Goal: Task Accomplishment & Management: Manage account settings

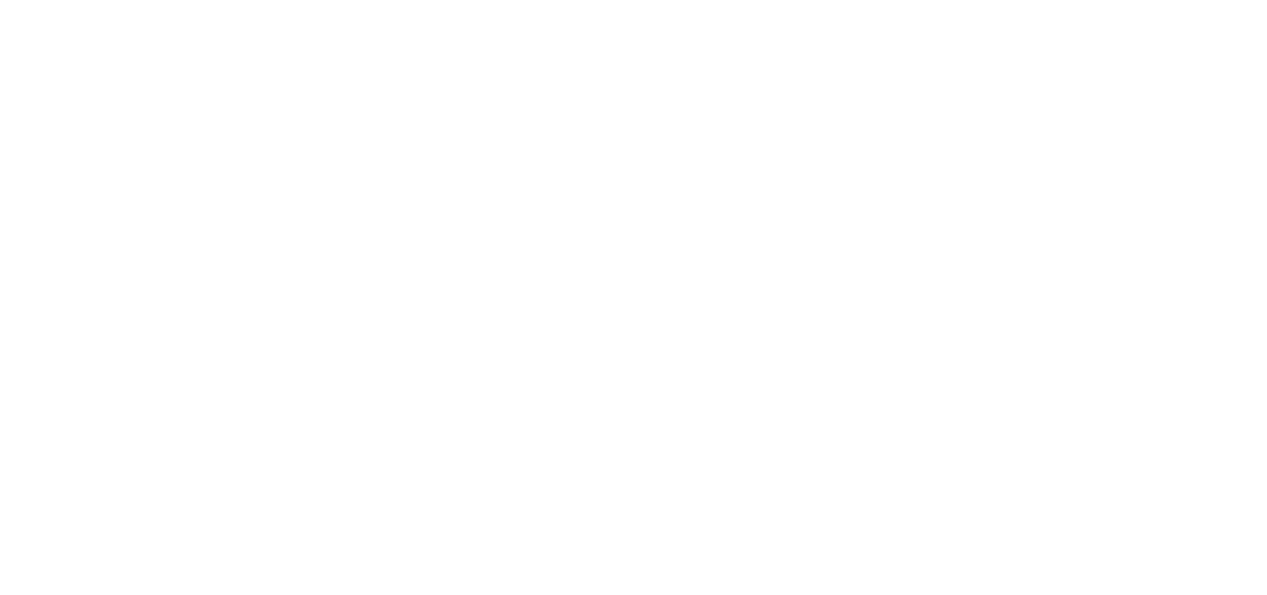
click at [464, 0] on html at bounding box center [633, 0] width 1267 height 0
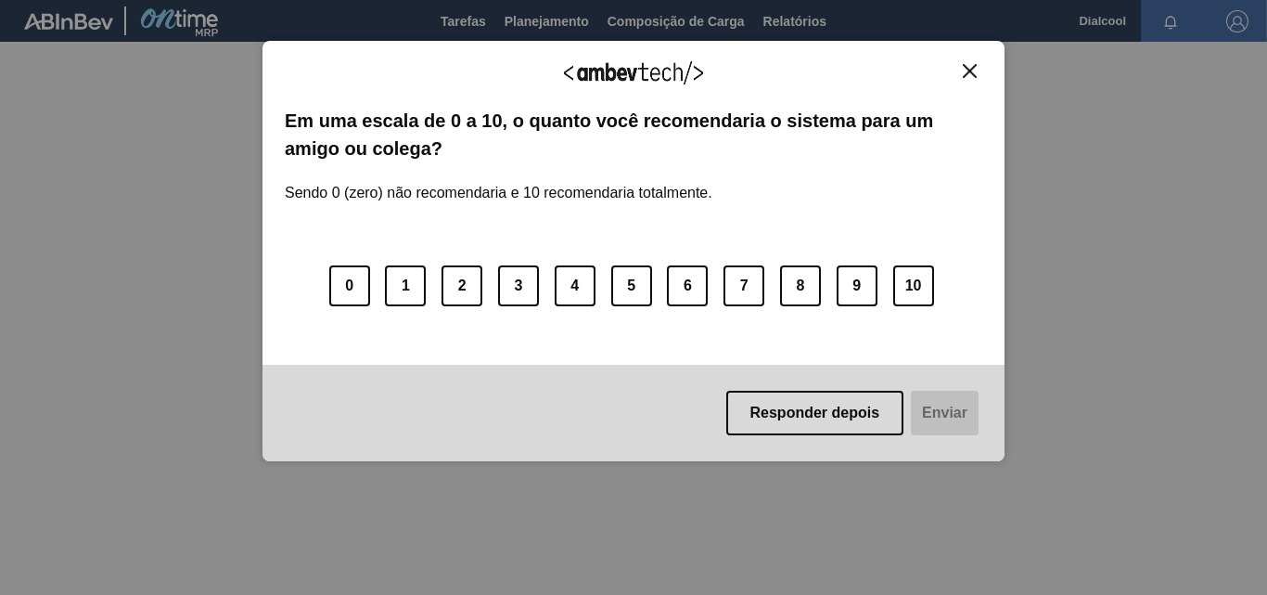
click at [445, 29] on div "Agradecemos seu feedback! Em uma escala de 0 a 10, o quanto você recomendaria o…" at bounding box center [633, 251] width 742 height 543
click at [970, 65] on img "Close" at bounding box center [970, 71] width 14 height 14
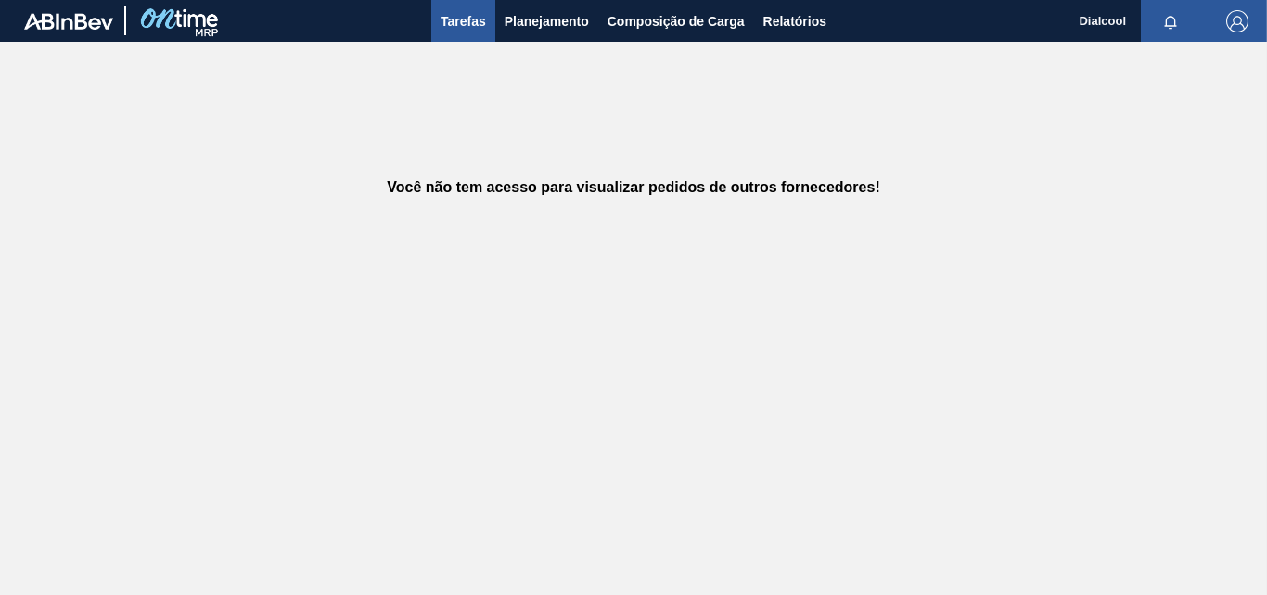
click at [443, 25] on span "Tarefas" at bounding box center [463, 21] width 45 height 22
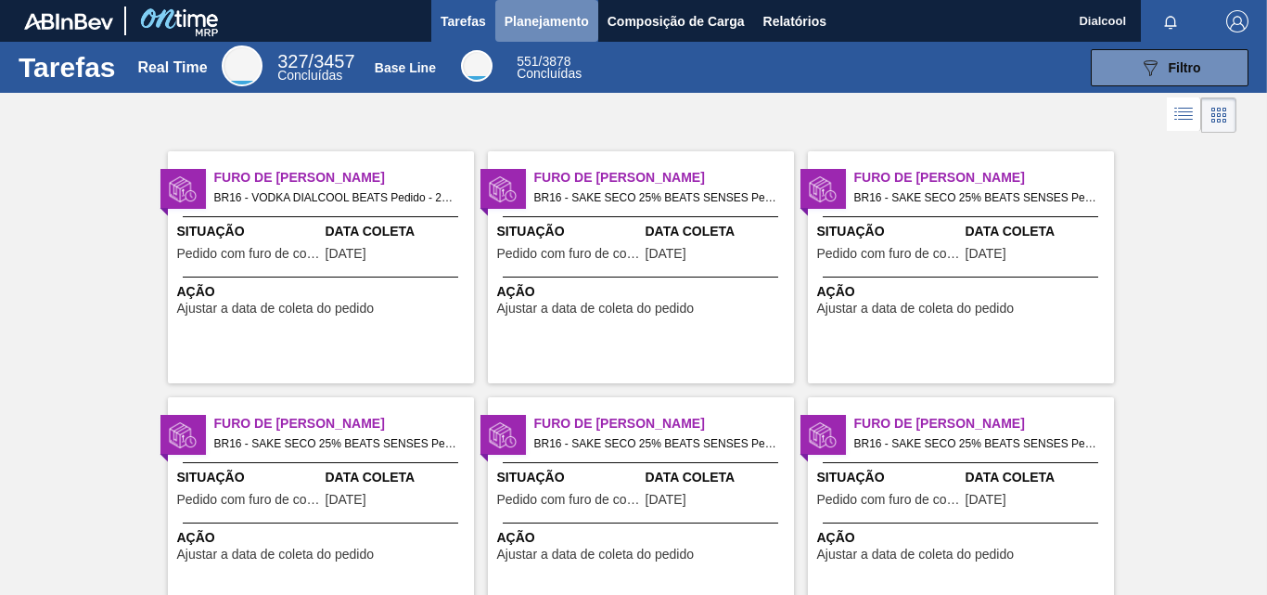
click at [567, 23] on span "Planejamento" at bounding box center [547, 21] width 84 height 22
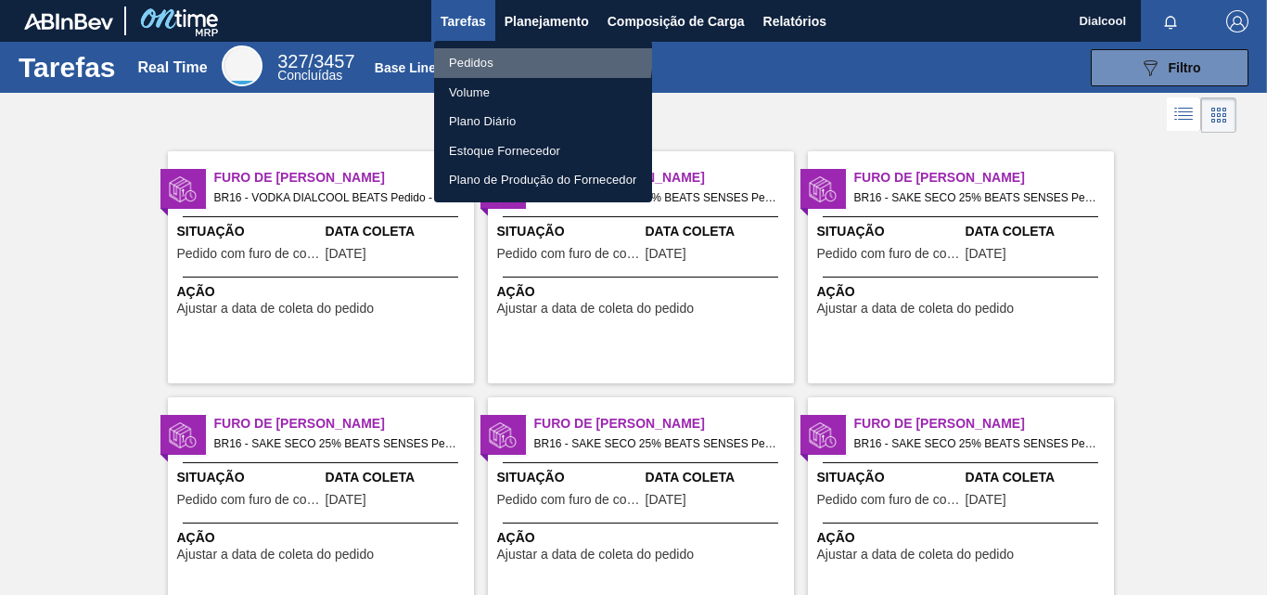
click at [469, 50] on li "Pedidos" at bounding box center [543, 63] width 218 height 30
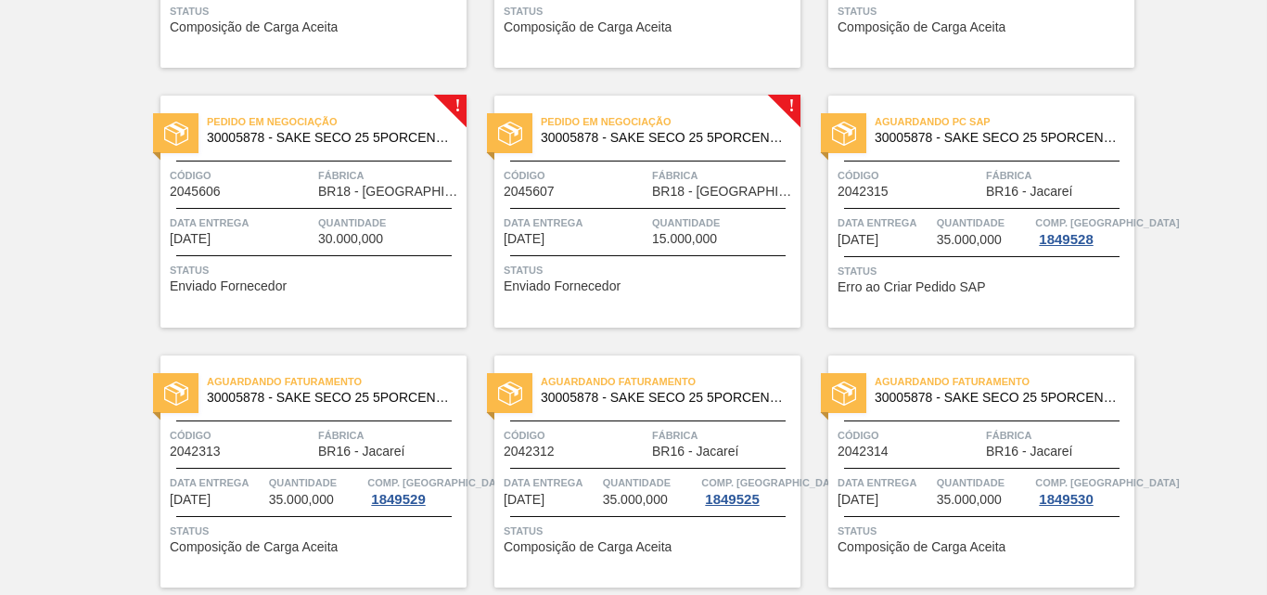
scroll to position [3432, 0]
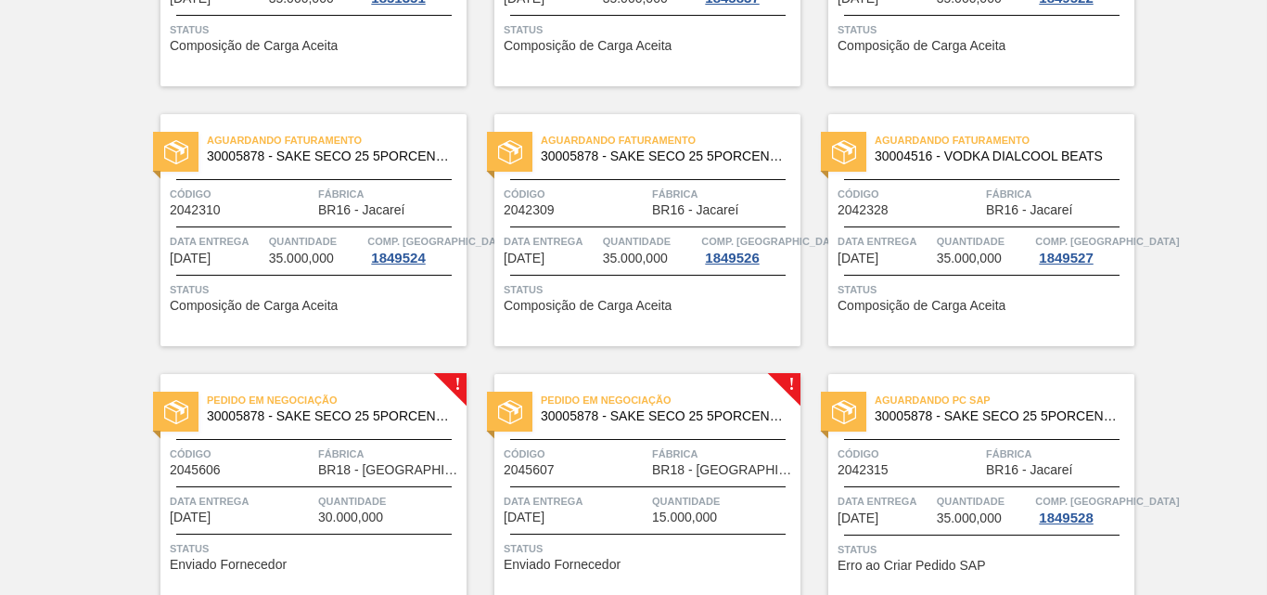
click at [774, 390] on span "Pedido em Negociação" at bounding box center [671, 399] width 260 height 19
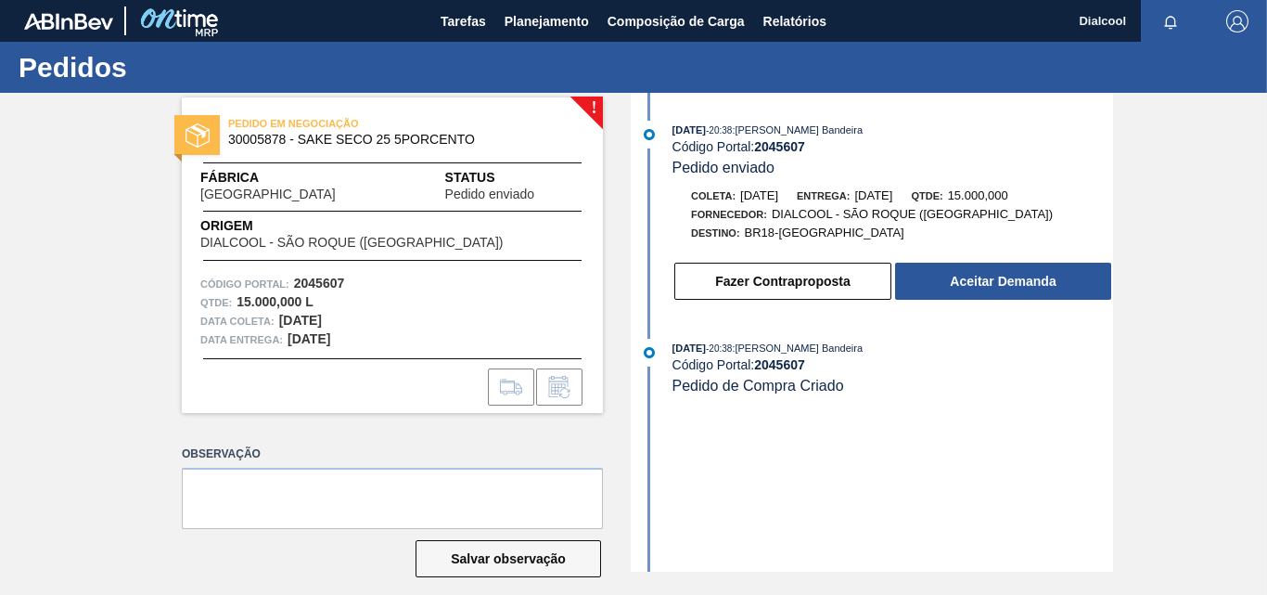
scroll to position [18, 0]
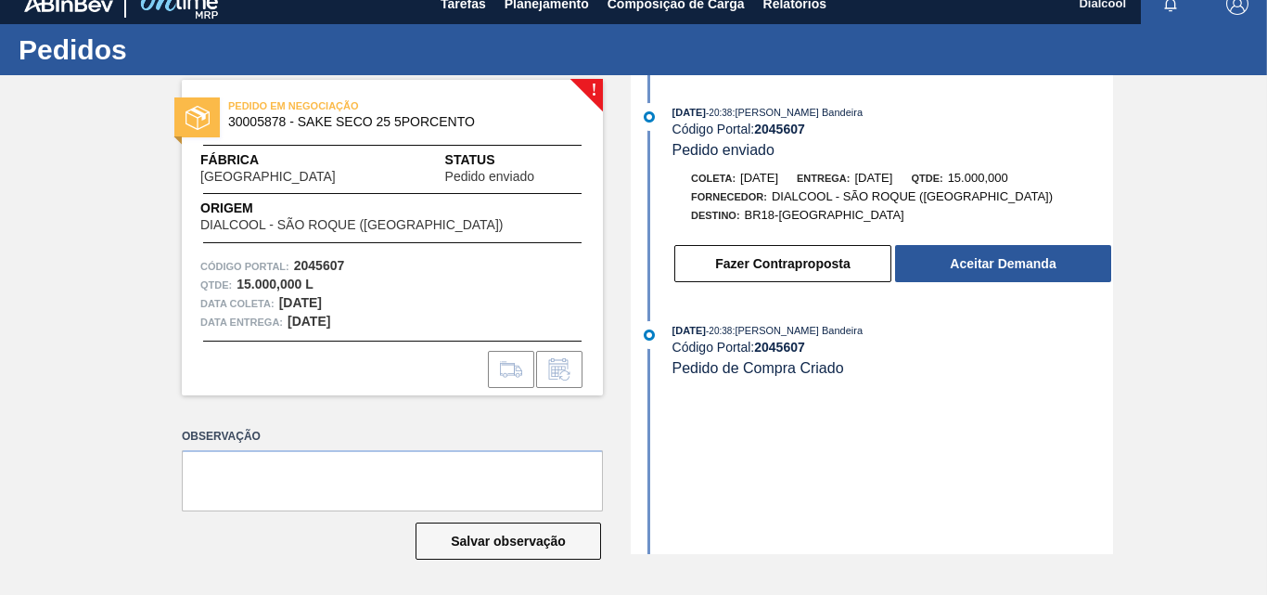
drag, startPoint x: 1114, startPoint y: 458, endPoint x: 1115, endPoint y: 433, distance: 25.1
click at [1114, 458] on div "! PEDIDO EM NEGOCIAÇÃO 30005878 - SAKE SECO 25 5PORCENTO Fábrica Pernambuco Sta…" at bounding box center [633, 314] width 1267 height 479
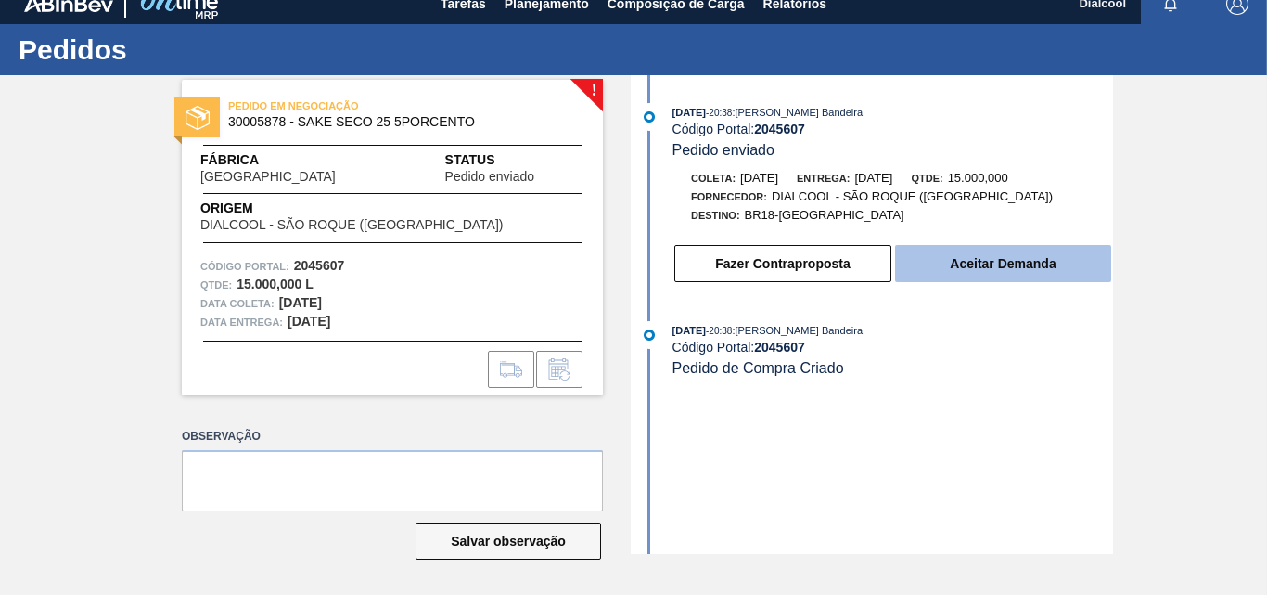
click at [1062, 264] on button "Aceitar Demanda" at bounding box center [1003, 263] width 216 height 37
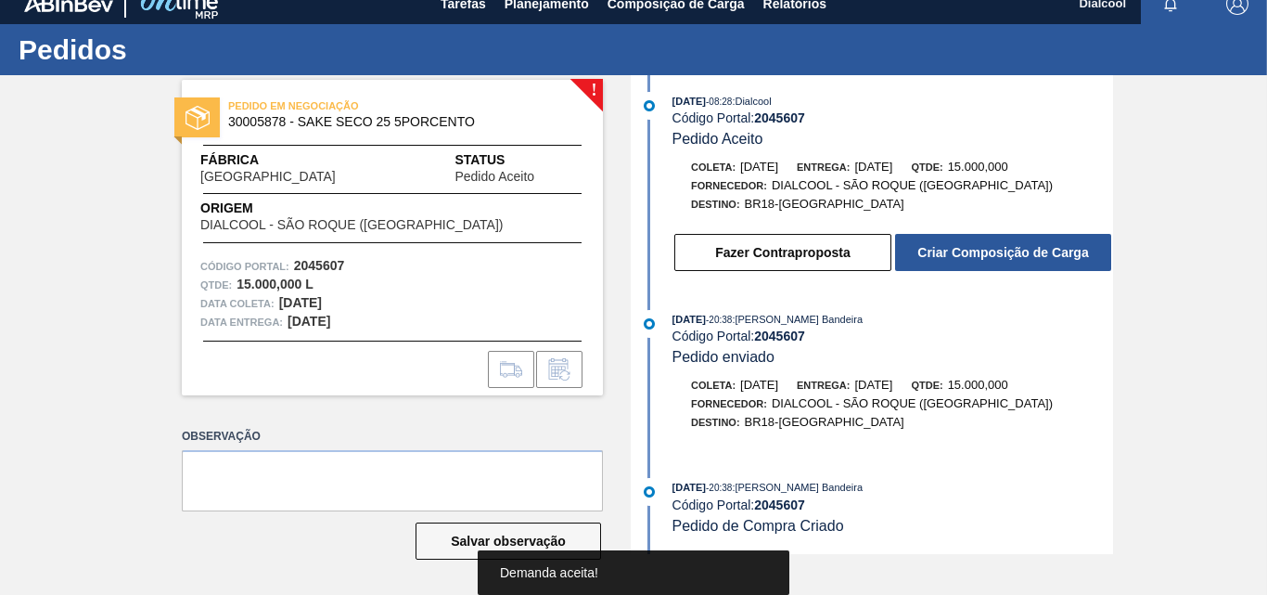
scroll to position [0, 0]
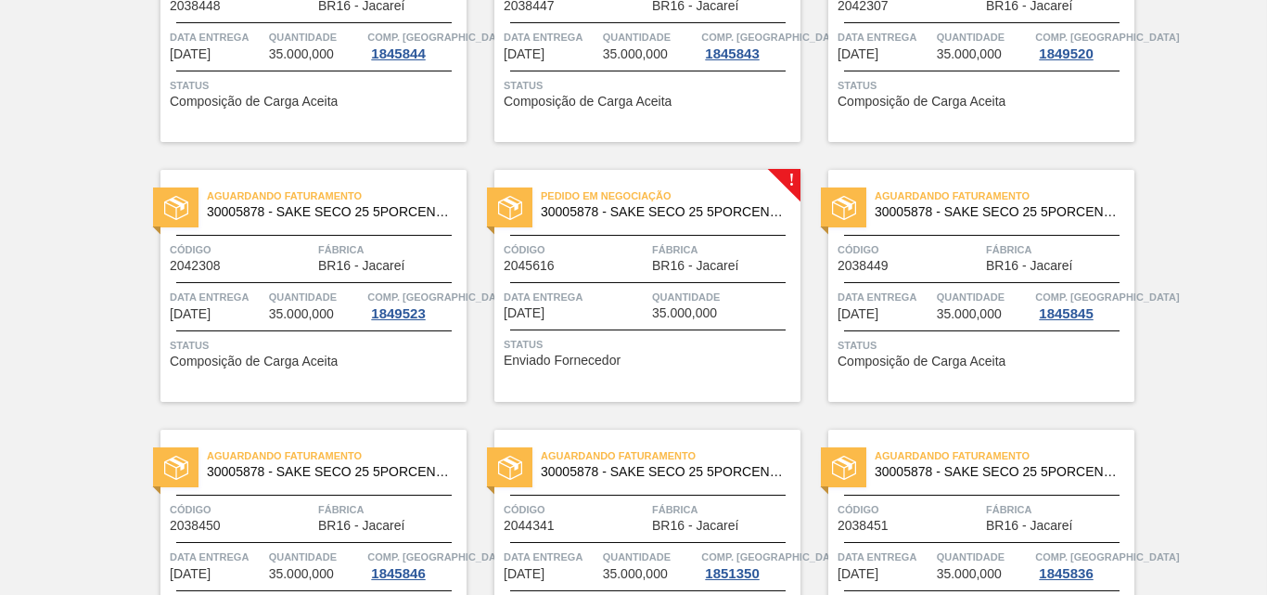
scroll to position [2690, 0]
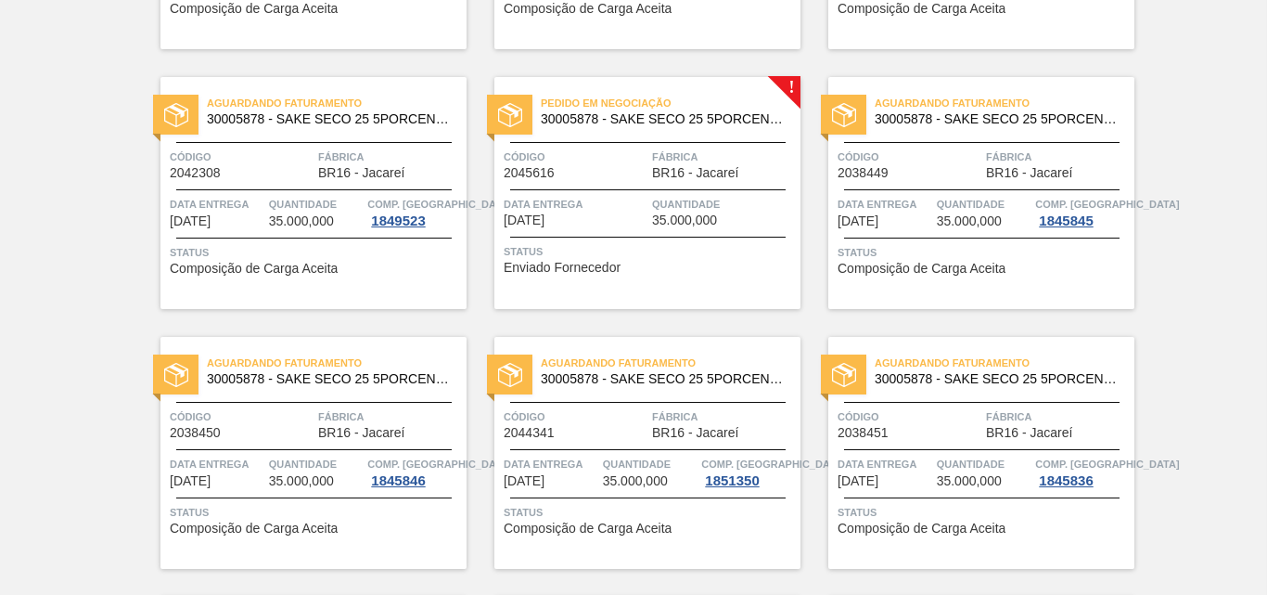
click at [720, 87] on div "Pedido em Negociação 30005878 - SAKE SECO 25 5PORCENTO Código 2045616 Fábrica B…" at bounding box center [647, 193] width 306 height 232
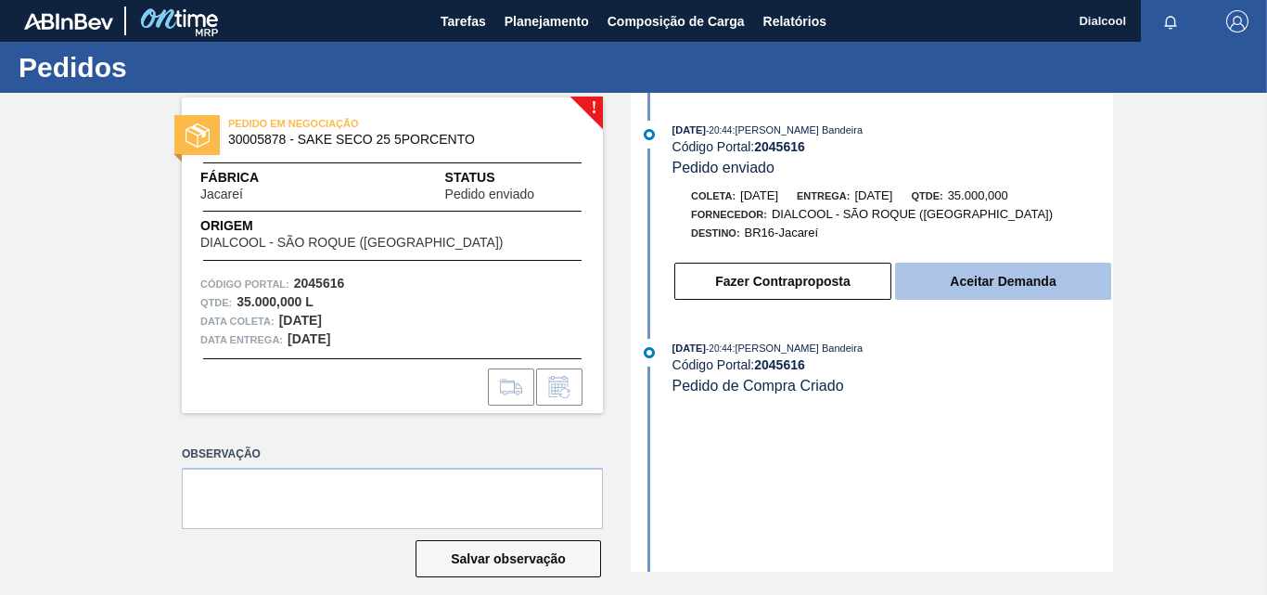
click at [965, 286] on button "Aceitar Demanda" at bounding box center [1003, 280] width 216 height 37
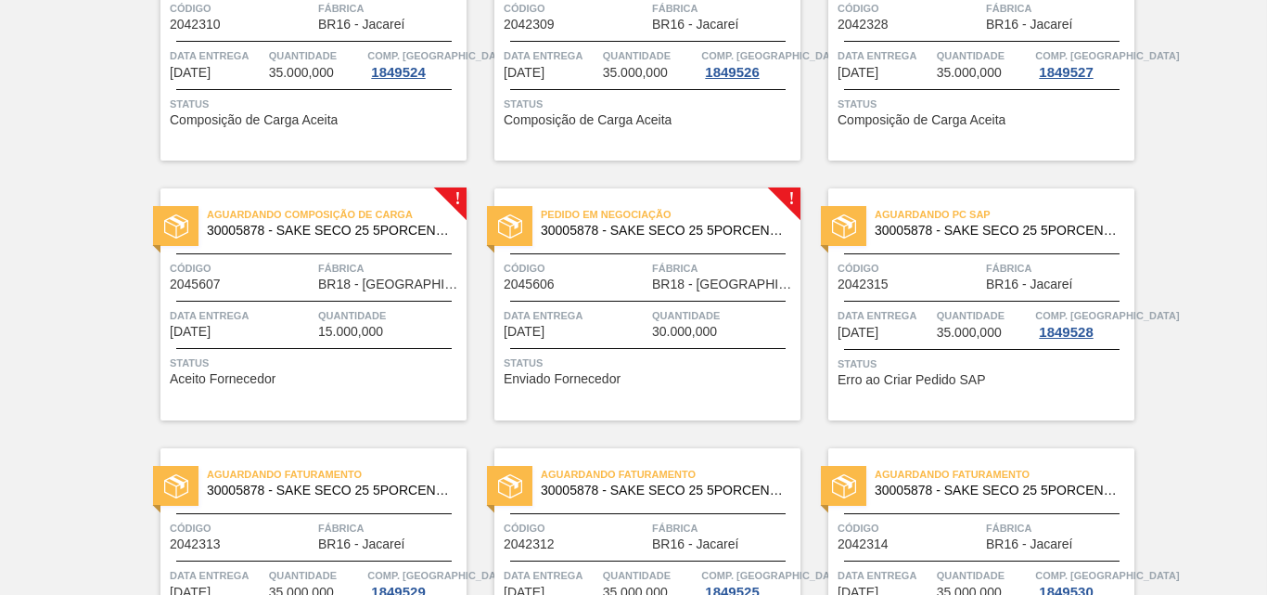
scroll to position [3710, 0]
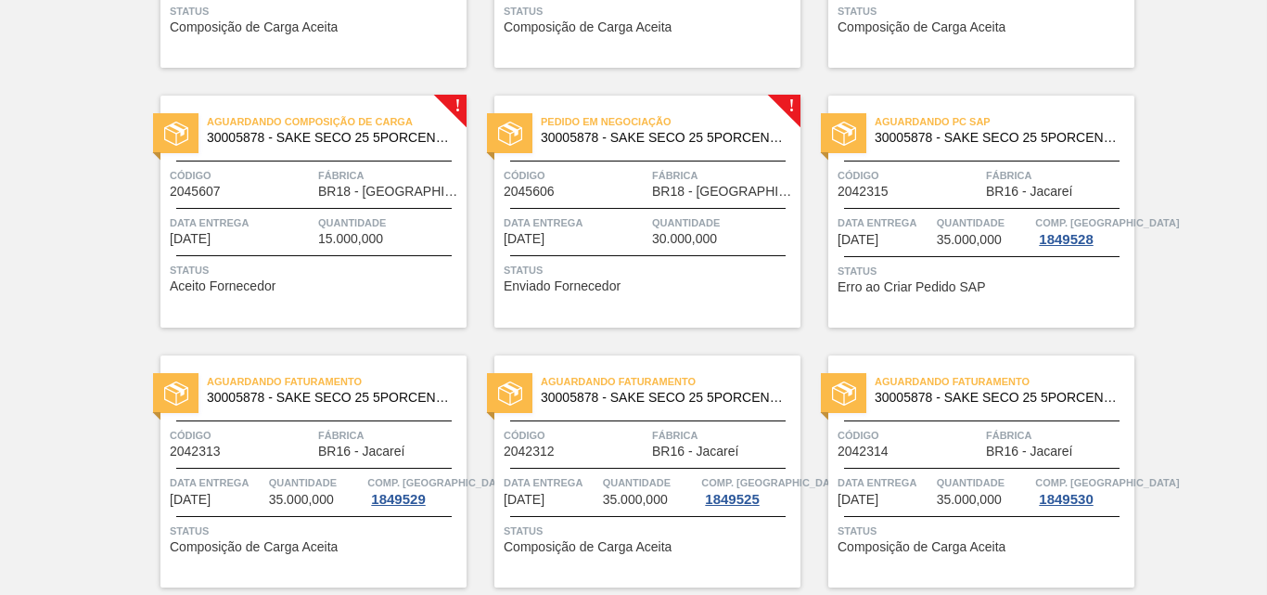
click at [681, 104] on div "Pedido em Negociação 30005878 - SAKE SECO 25 5PORCENTO Código 2045606 Fábrica B…" at bounding box center [647, 212] width 306 height 232
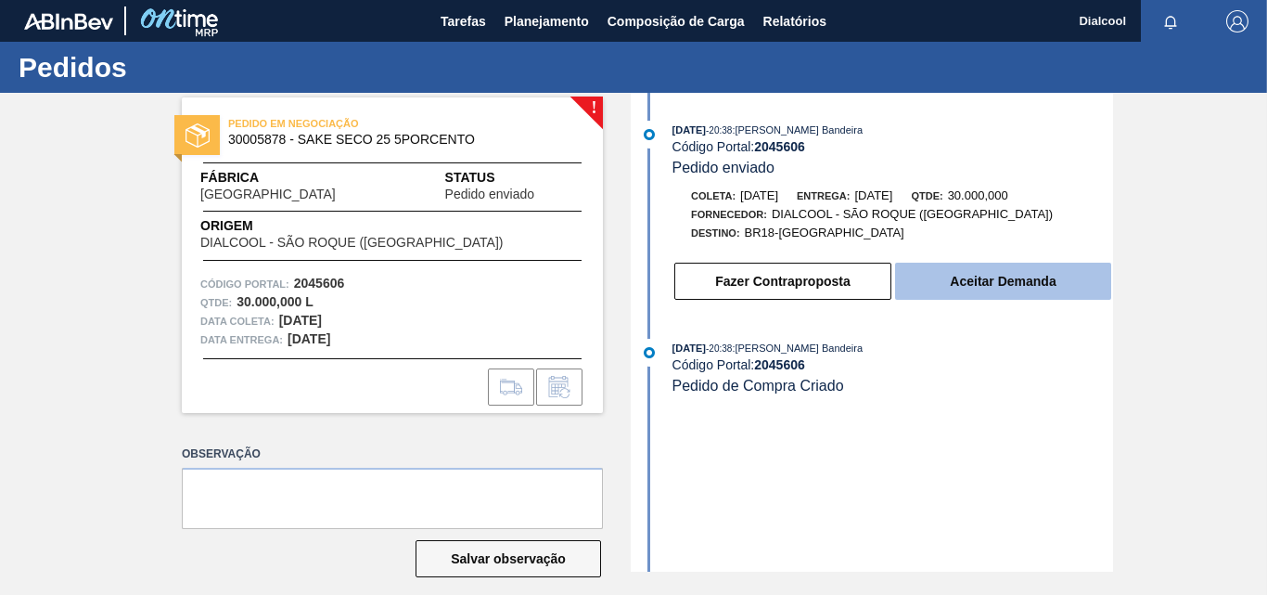
click at [992, 292] on button "Aceitar Demanda" at bounding box center [1003, 280] width 216 height 37
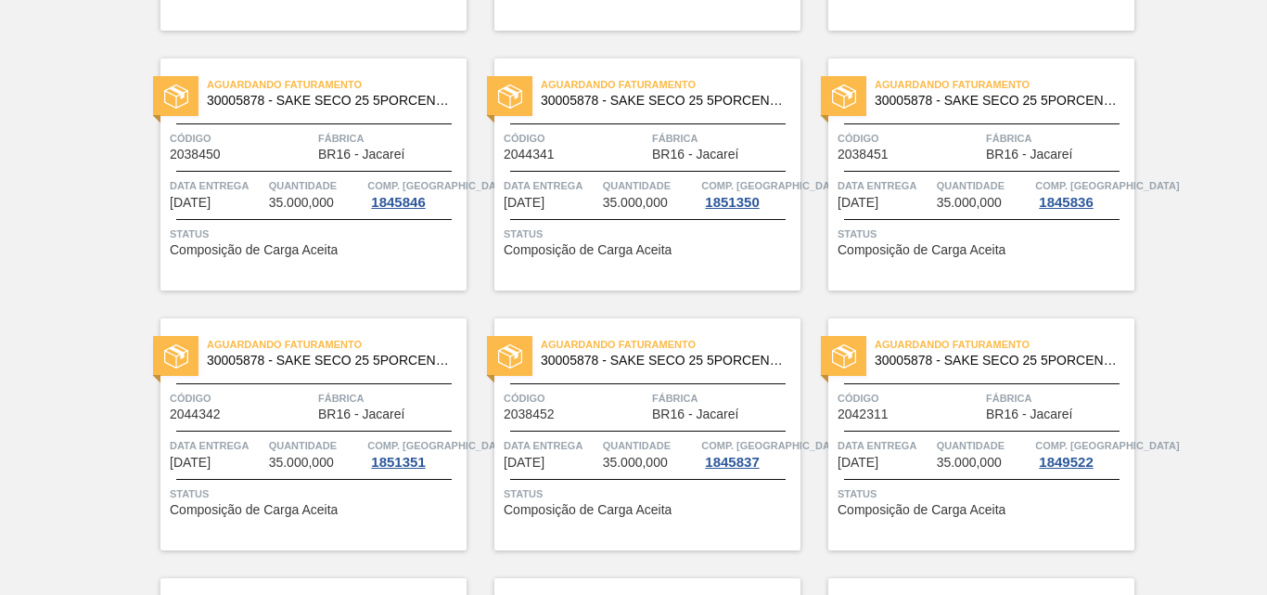
scroll to position [3617, 0]
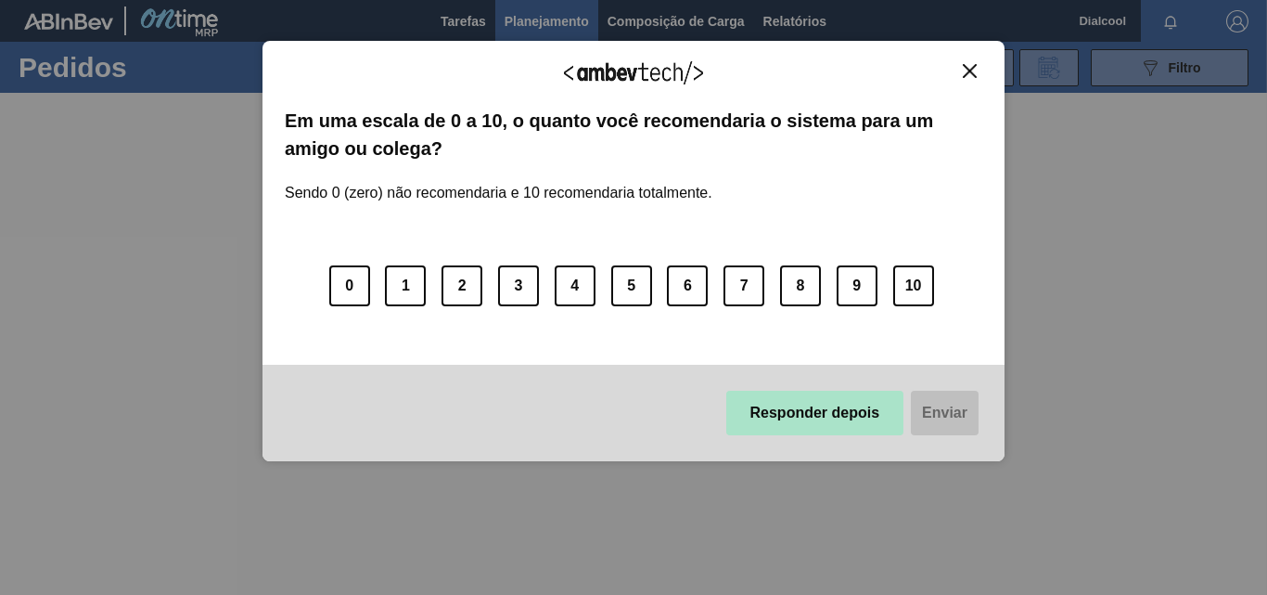
click at [838, 407] on button "Responder depois" at bounding box center [815, 412] width 178 height 45
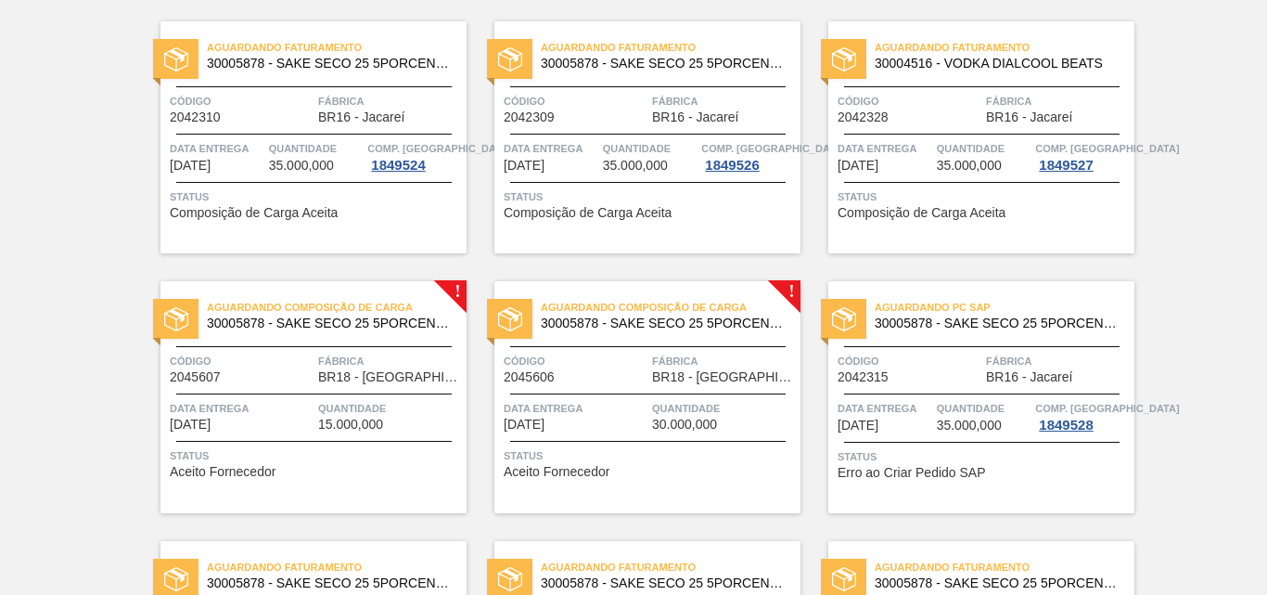
scroll to position [3710, 0]
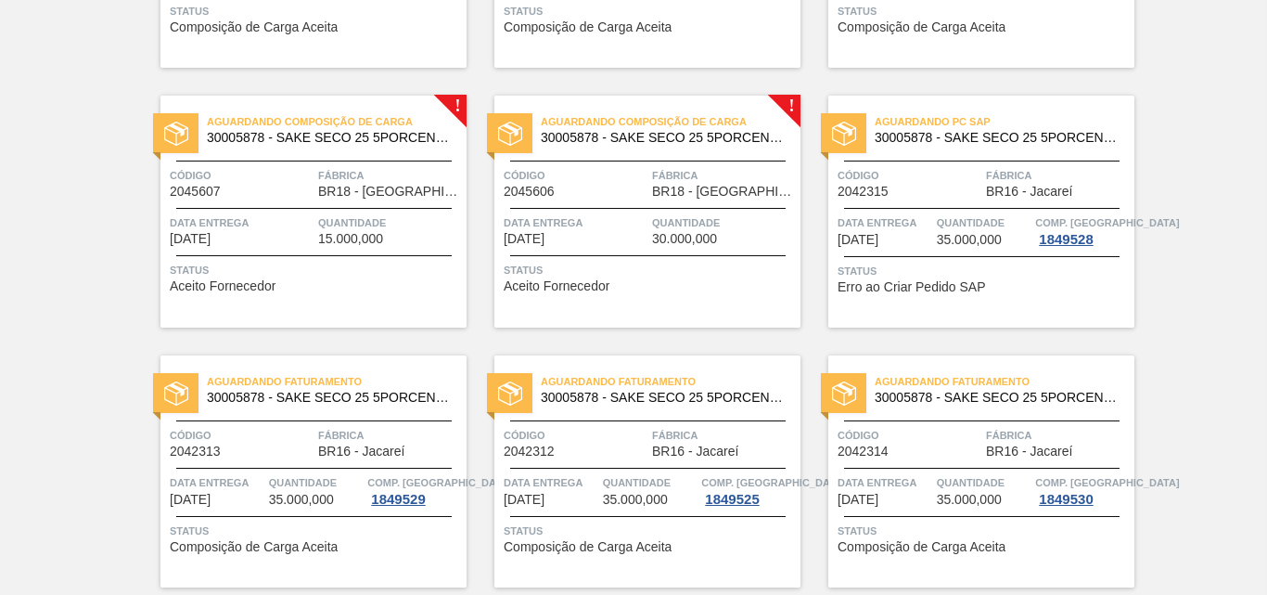
click at [450, 109] on div "Aguardando Composição de Carga 30005878 - SAKE SECO 25 5PORCENTO Código 2045607…" at bounding box center [313, 212] width 306 height 232
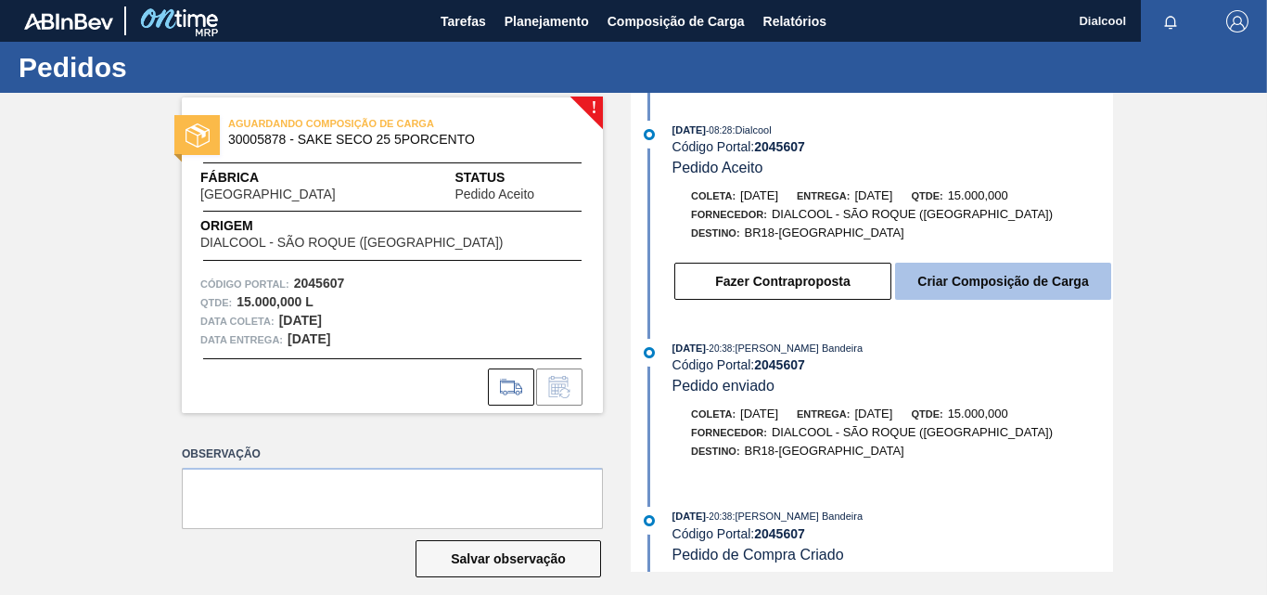
click at [958, 276] on button "Criar Composição de Carga" at bounding box center [1003, 280] width 216 height 37
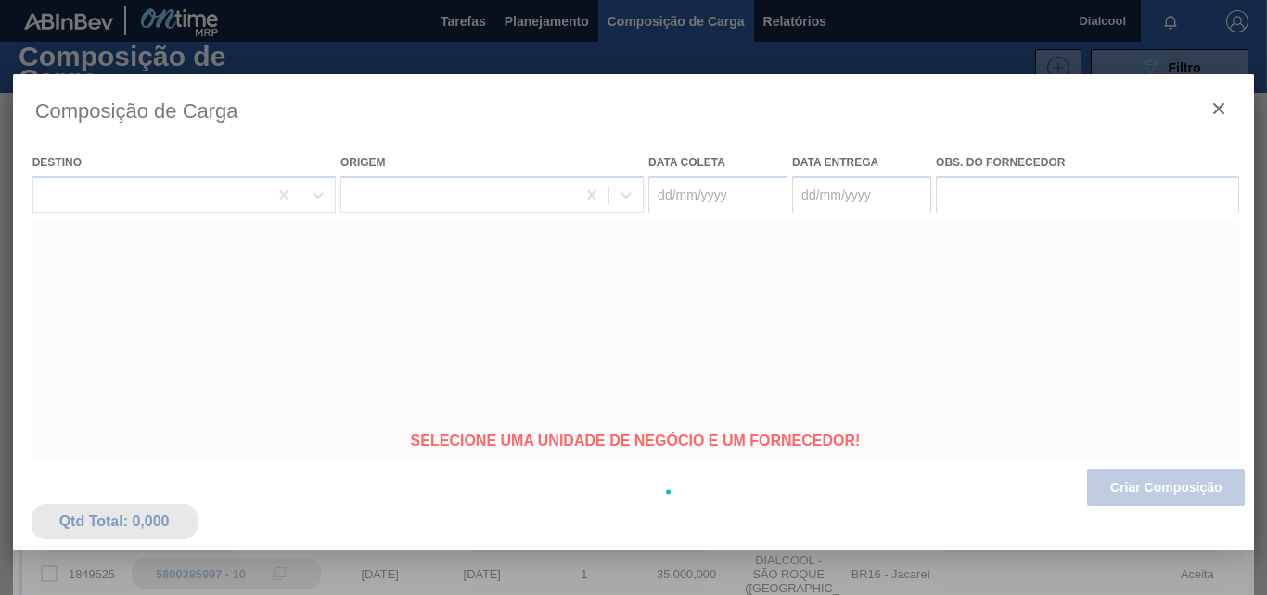
type coleta "[DATE]"
type Entrega "[DATE]"
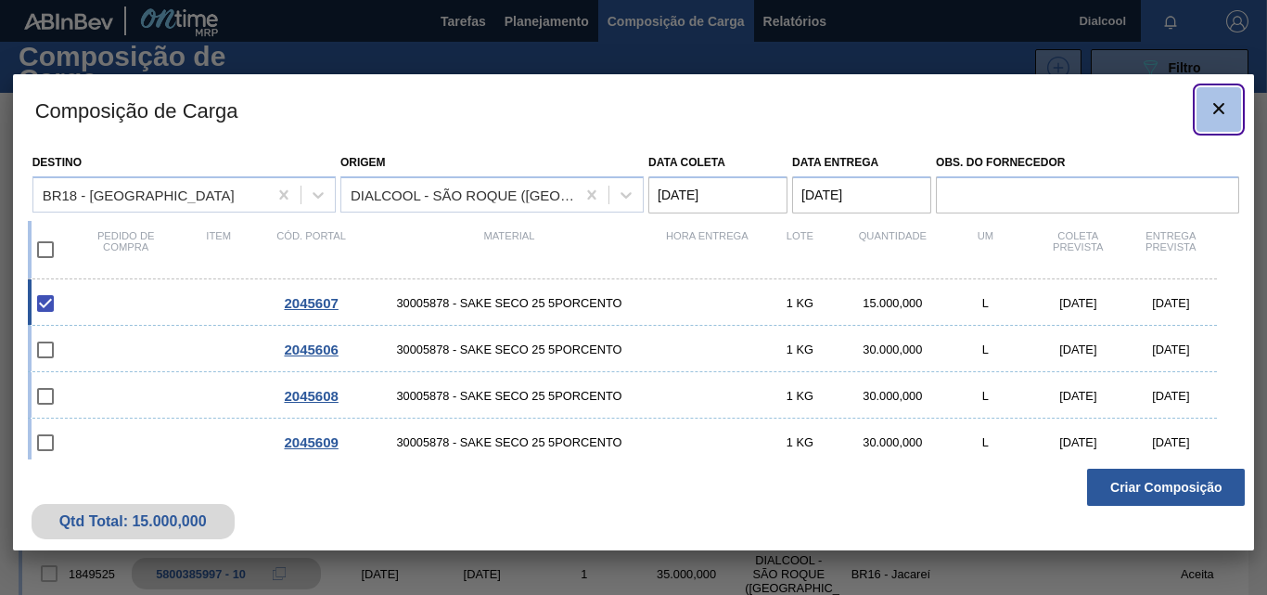
click at [1221, 95] on button "botão de ícone" at bounding box center [1218, 109] width 45 height 45
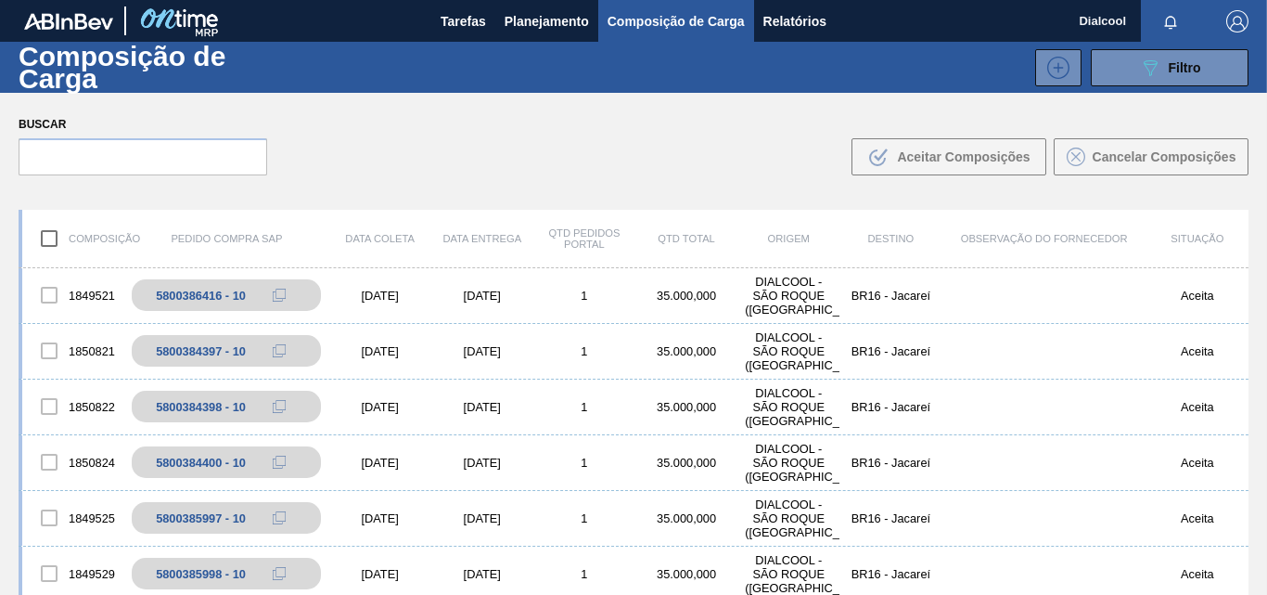
scroll to position [557, 0]
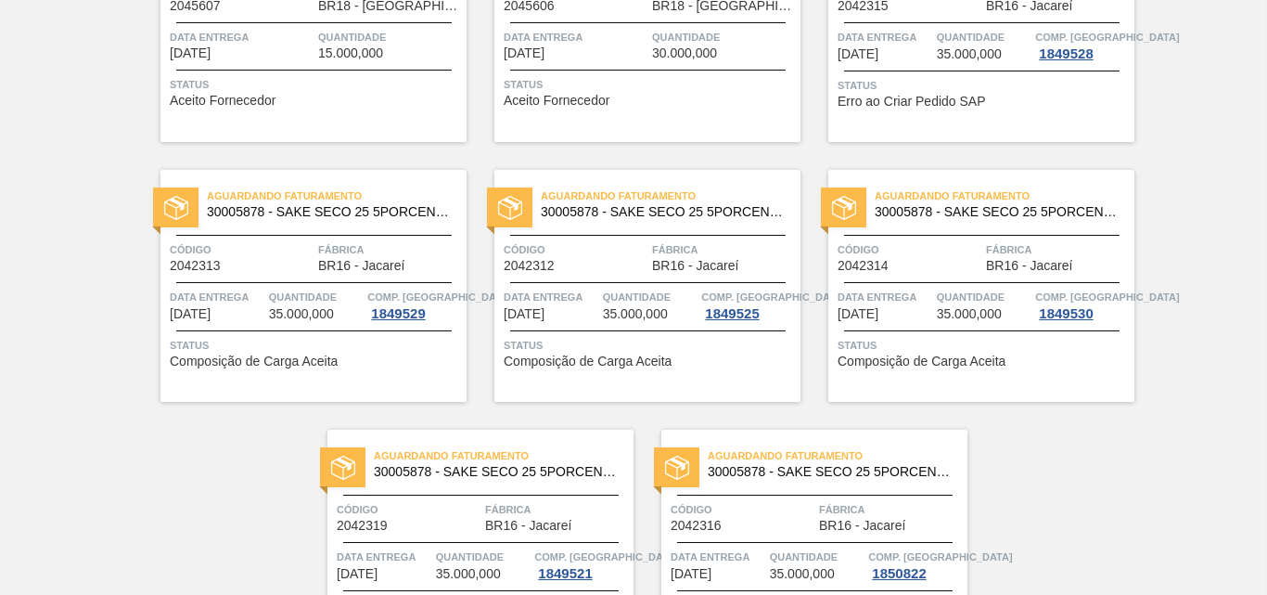
scroll to position [3525, 0]
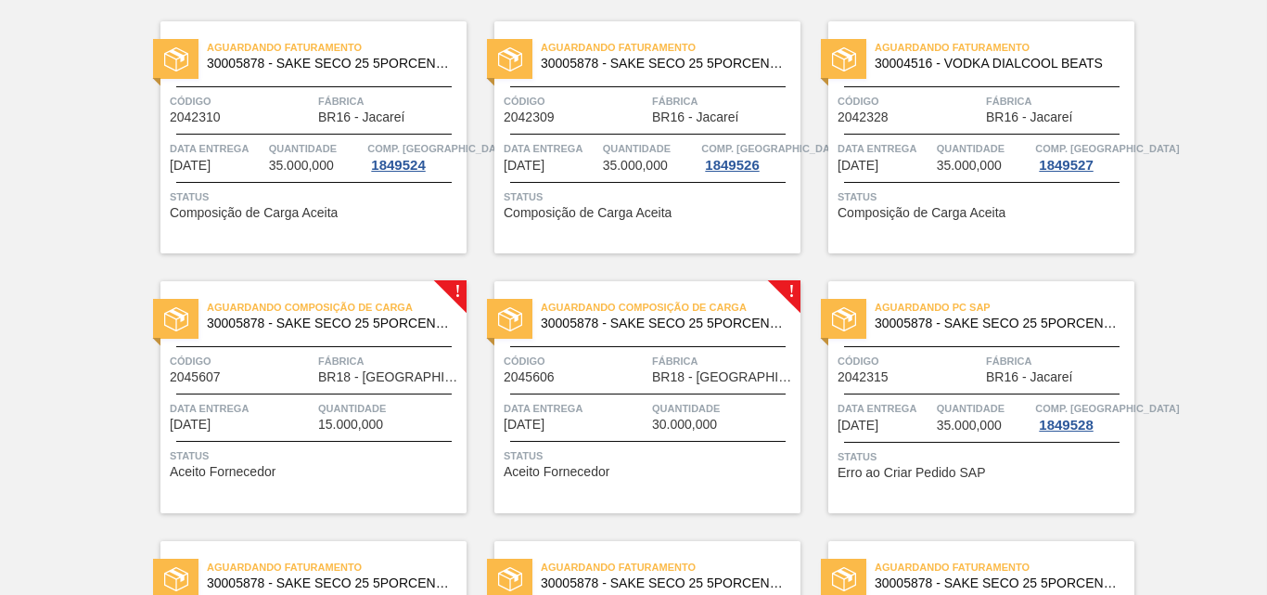
click at [589, 291] on div "Aguardando Composição de Carga 30005878 - SAKE SECO 25 5PORCENTO Código 2045606…" at bounding box center [647, 397] width 306 height 232
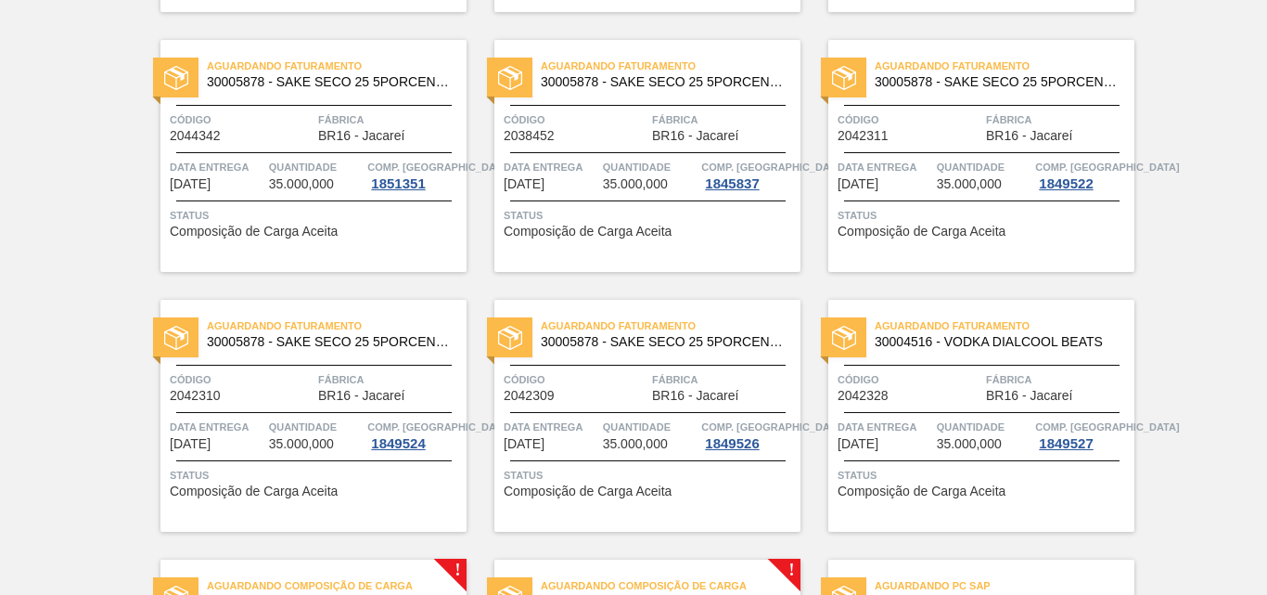
scroll to position [3988, 0]
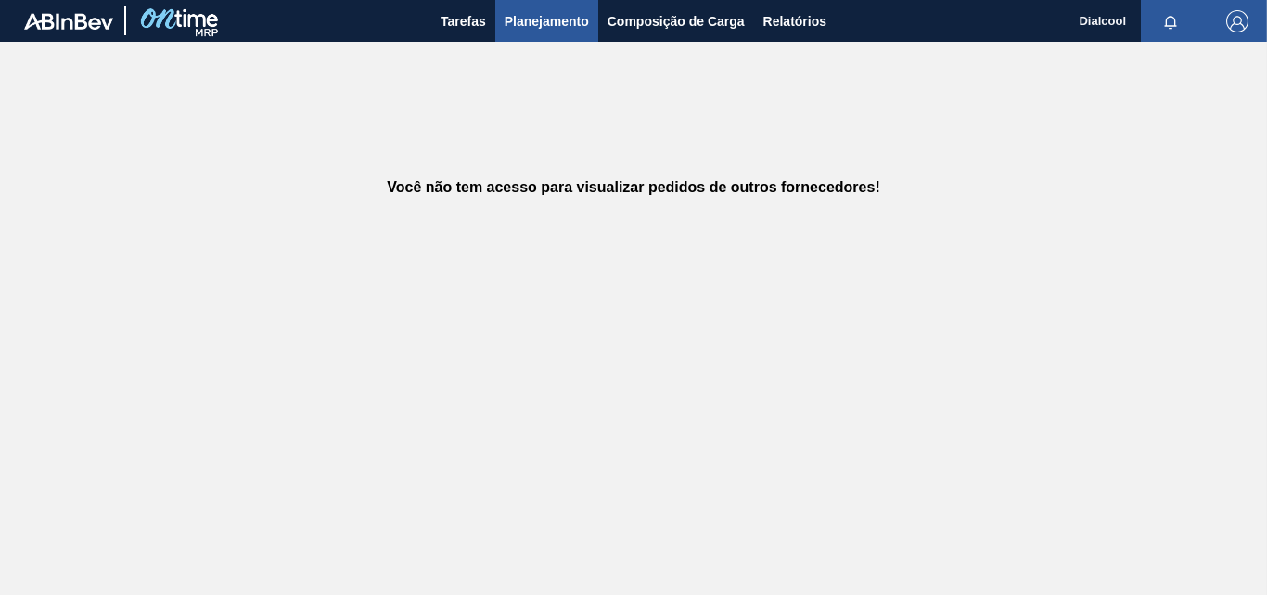
click at [535, 25] on span "Planejamento" at bounding box center [547, 21] width 84 height 22
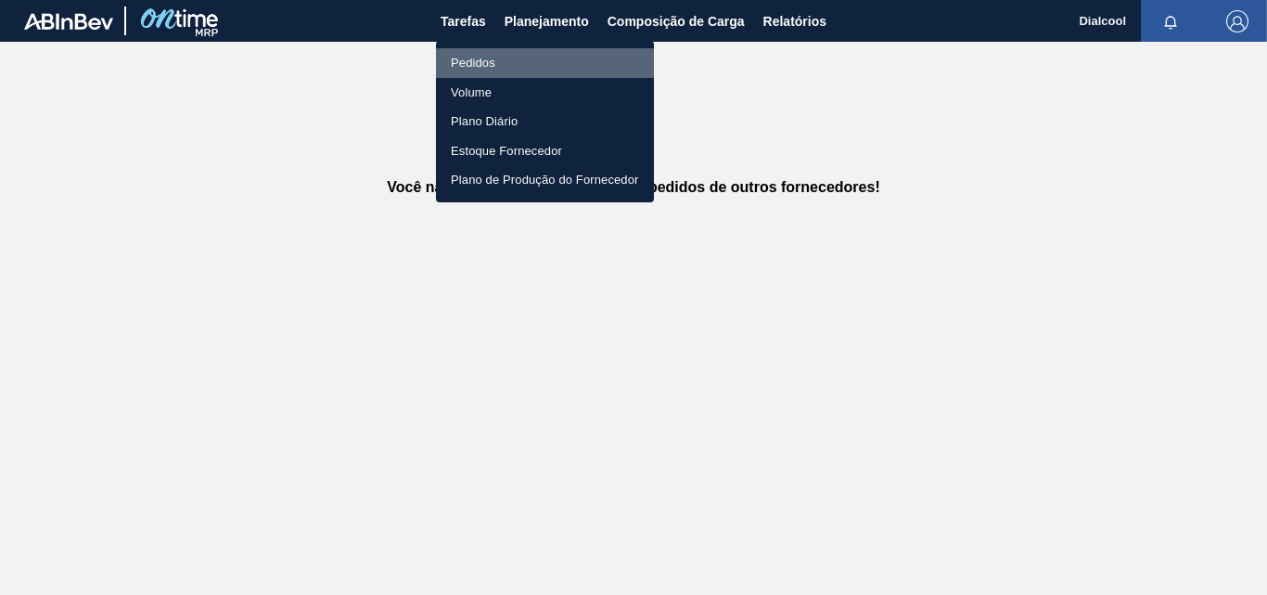
click at [517, 67] on li "Pedidos" at bounding box center [545, 63] width 218 height 30
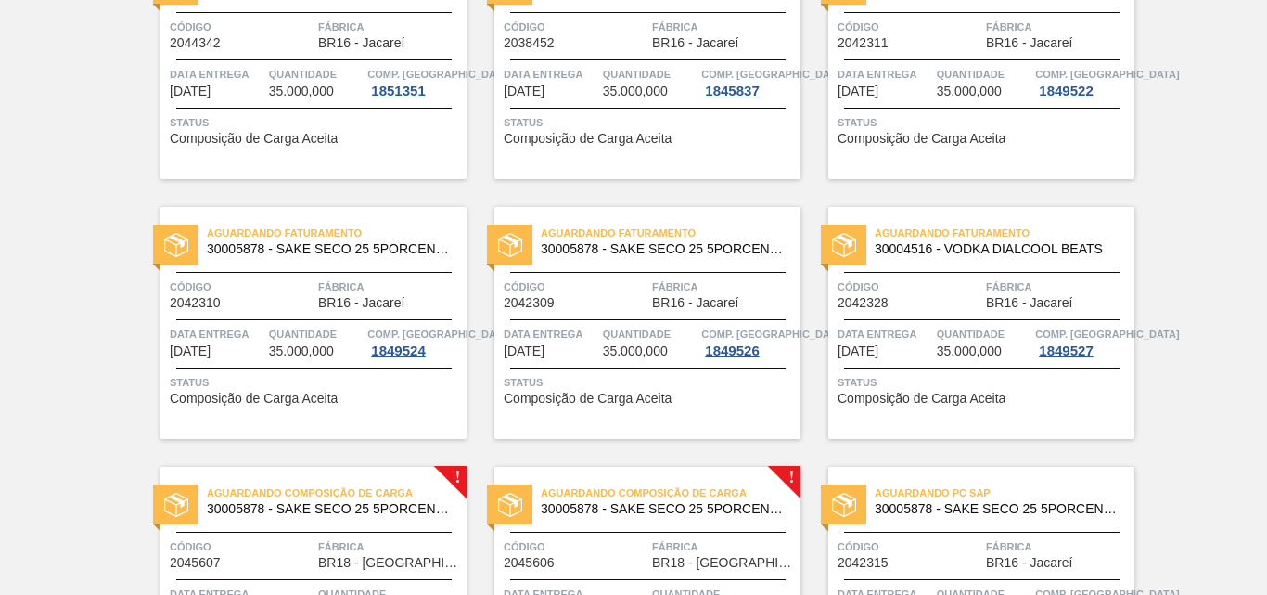
scroll to position [3803, 0]
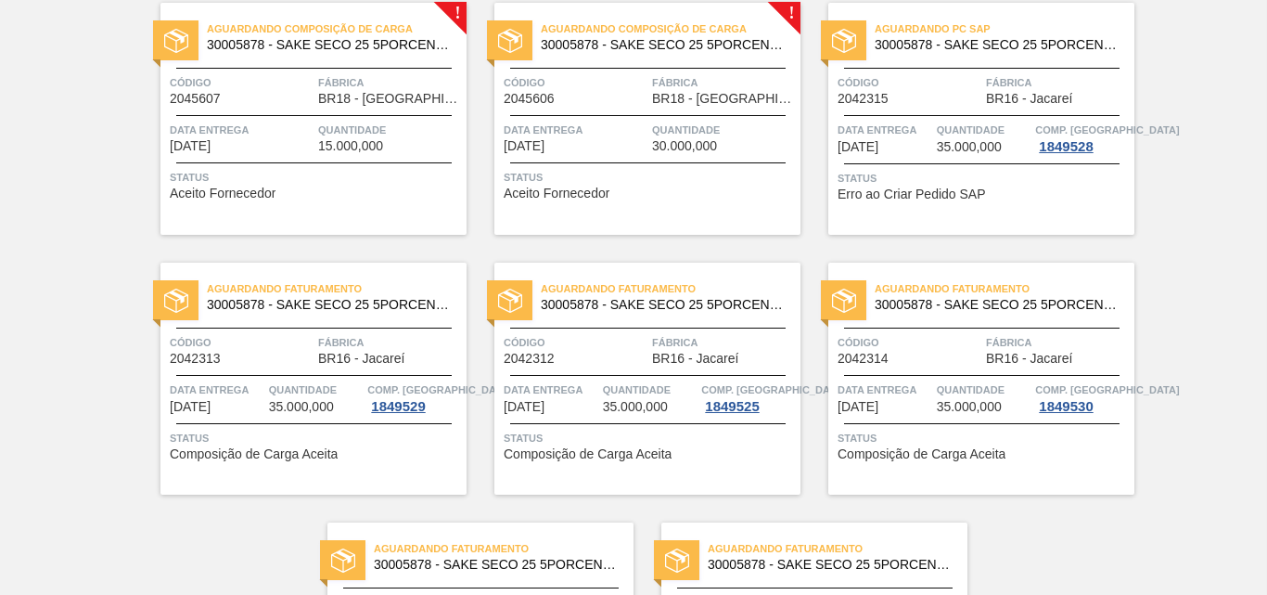
click at [650, 14] on div "Aguardando Composição de Carga 30005878 - SAKE SECO 25 5PORCENTO Código 2045606…" at bounding box center [647, 119] width 306 height 232
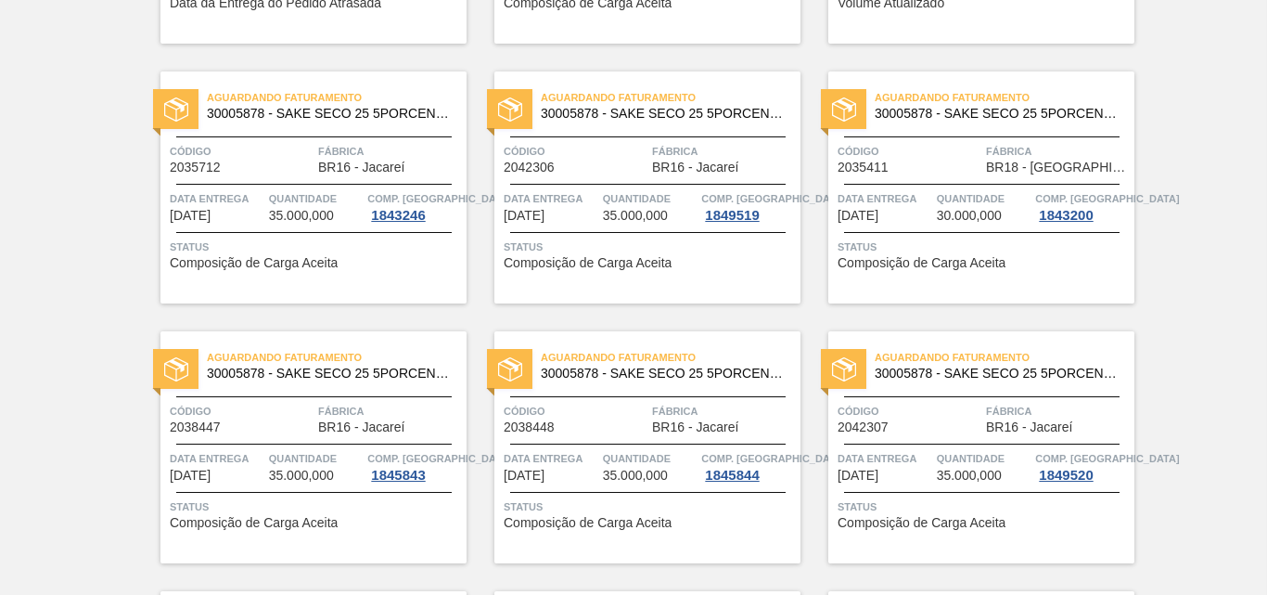
scroll to position [1619, 0]
